Goal: Task Accomplishment & Management: Complete application form

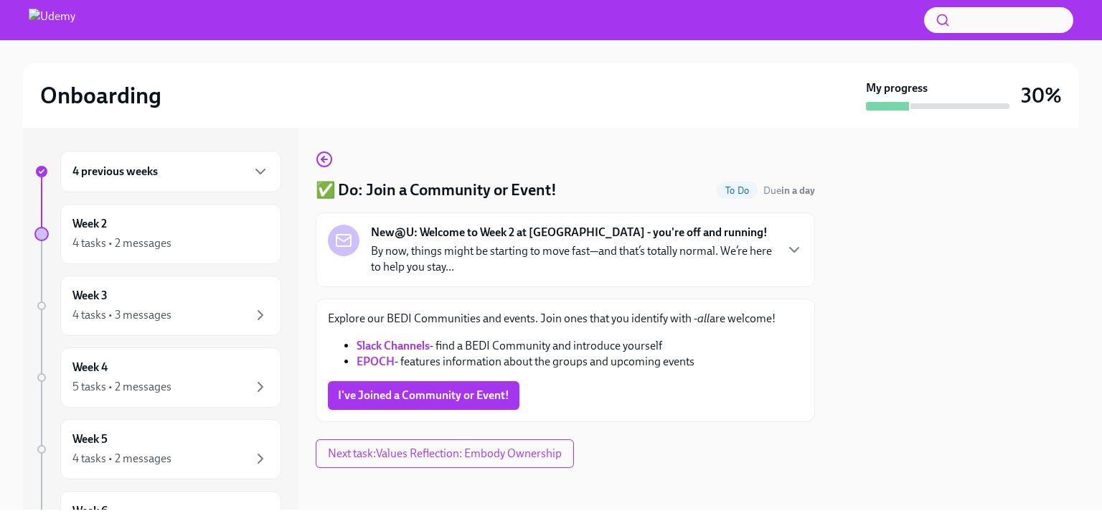
click at [491, 341] on li "Slack Channels - find a BEDI Community and introduce yourself" at bounding box center [580, 346] width 446 height 16
drag, startPoint x: 468, startPoint y: 340, endPoint x: 554, endPoint y: 343, distance: 86.1
click at [554, 343] on li "Slack Channels - find a BEDI Community and introduce yourself" at bounding box center [580, 346] width 446 height 16
copy li "BEDI Community"
click at [65, 342] on div "4 previous weeks Week 2 4 tasks • 2 messages Week 3 4 tasks • 3 messages Week 4…" at bounding box center [157, 393] width 247 height 485
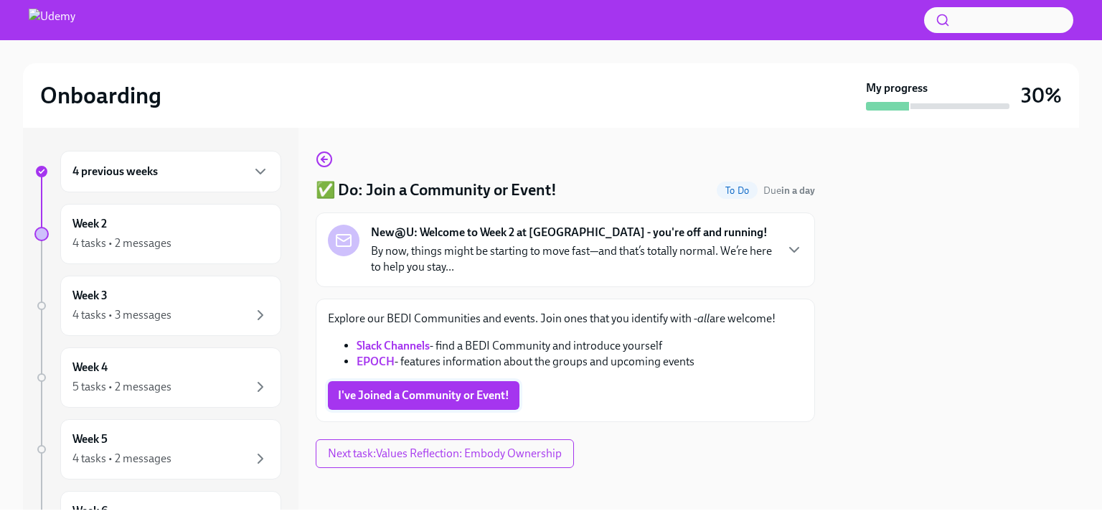
click at [428, 393] on span "I've Joined a Community or Event!" at bounding box center [423, 395] width 171 height 14
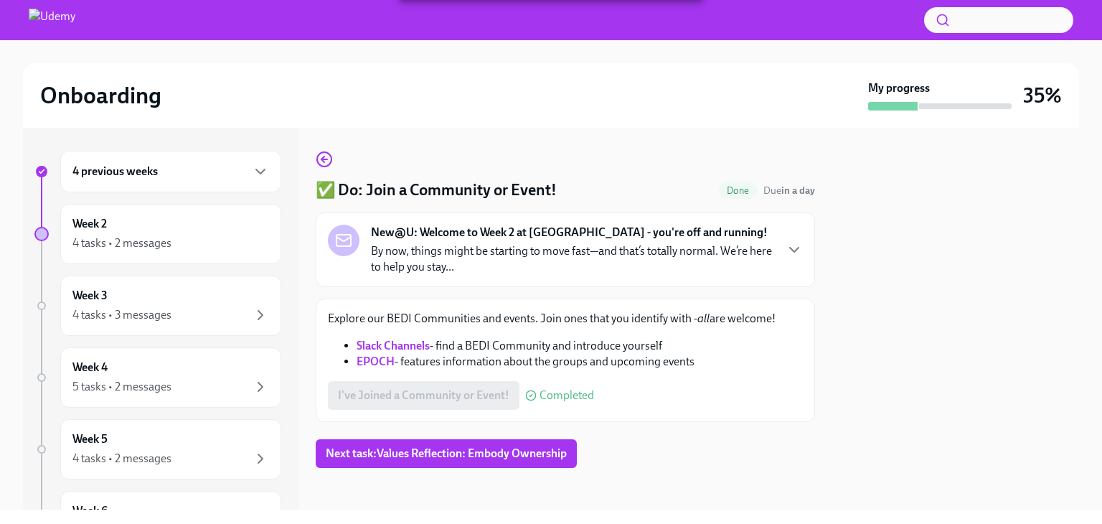
scroll to position [4, 0]
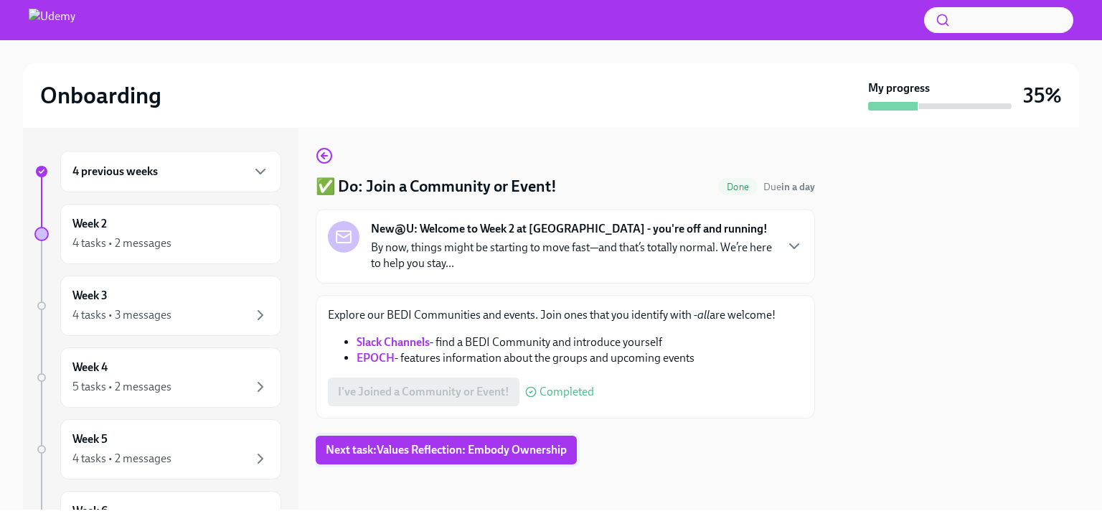
click at [460, 451] on span "Next task : Values Reflection: Embody Ownership" at bounding box center [446, 450] width 241 height 14
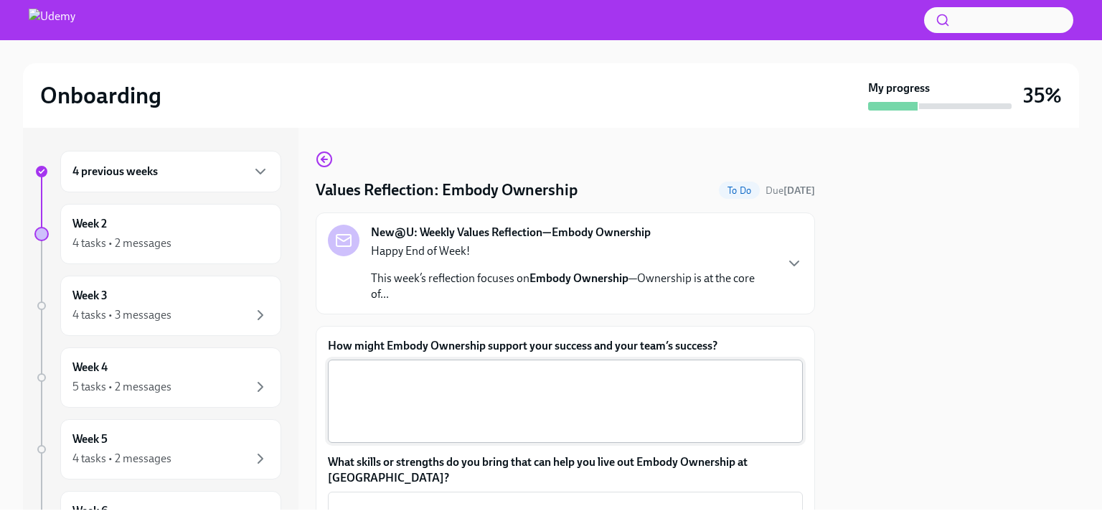
click at [462, 392] on textarea "How might Embody Ownership support your success and your team’s success?" at bounding box center [566, 401] width 458 height 69
